Goal: Task Accomplishment & Management: Use online tool/utility

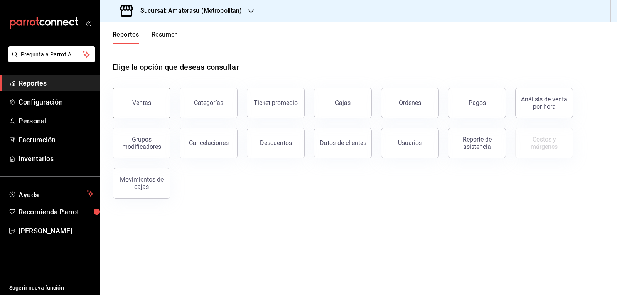
click at [141, 102] on div "Ventas" at bounding box center [141, 102] width 19 height 7
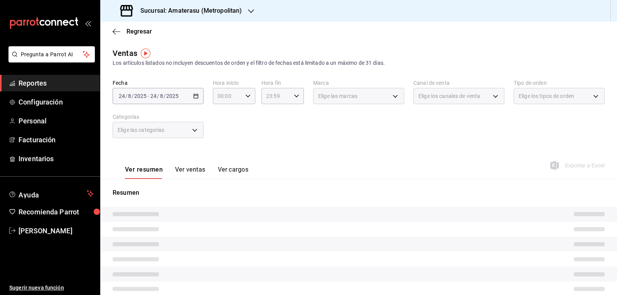
click at [250, 14] on icon "button" at bounding box center [251, 11] width 6 height 6
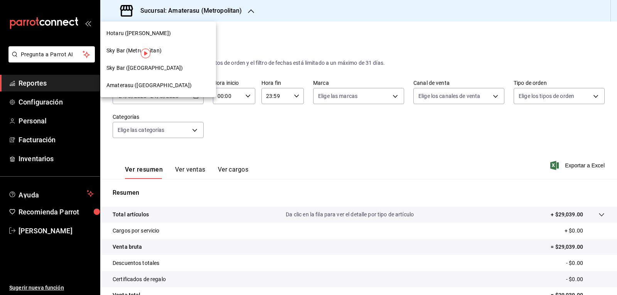
click at [161, 86] on span "Amaterasu ([GEOGRAPHIC_DATA])" at bounding box center [148, 85] width 85 height 8
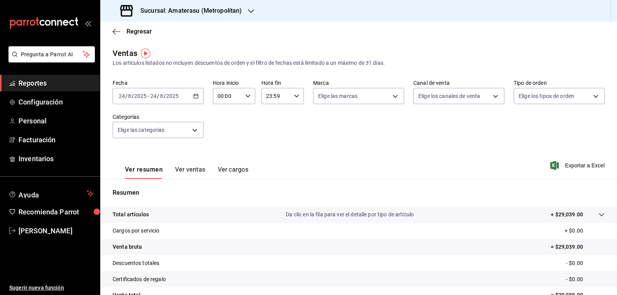
click at [233, 98] on input "00:00" at bounding box center [227, 95] width 29 height 15
click at [225, 132] on span "05" at bounding box center [222, 131] width 9 height 6
type input "05:00"
click at [372, 99] on div at bounding box center [308, 147] width 617 height 295
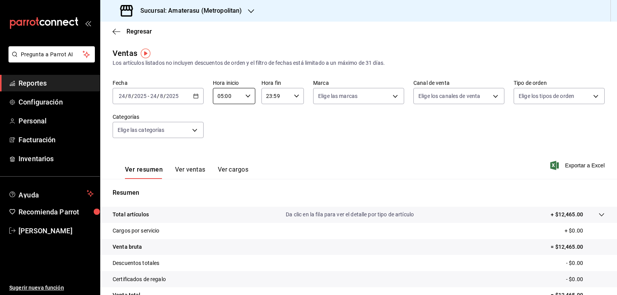
click at [372, 99] on body "Pregunta a Parrot AI Reportes Configuración Personal Facturación Inventarios Ay…" at bounding box center [308, 147] width 617 height 295
click at [319, 153] on input "checkbox" at bounding box center [319, 151] width 7 height 7
checkbox input "true"
type input "e4cd7fcb-d45b-43ae-a99f-ad4ccfcd9032"
click at [393, 271] on div at bounding box center [308, 147] width 617 height 295
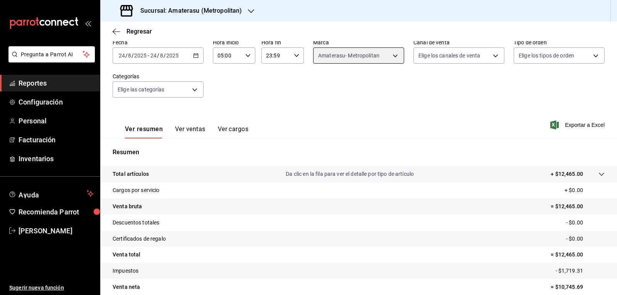
scroll to position [74, 0]
